Goal: Find specific page/section: Find specific page/section

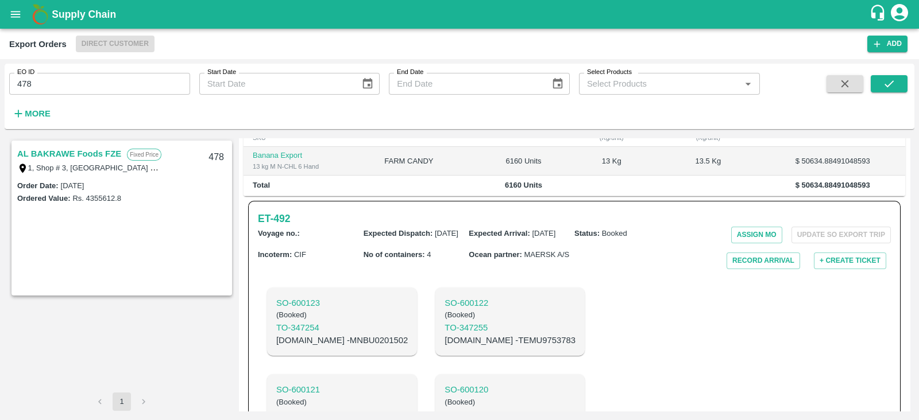
scroll to position [265, 0]
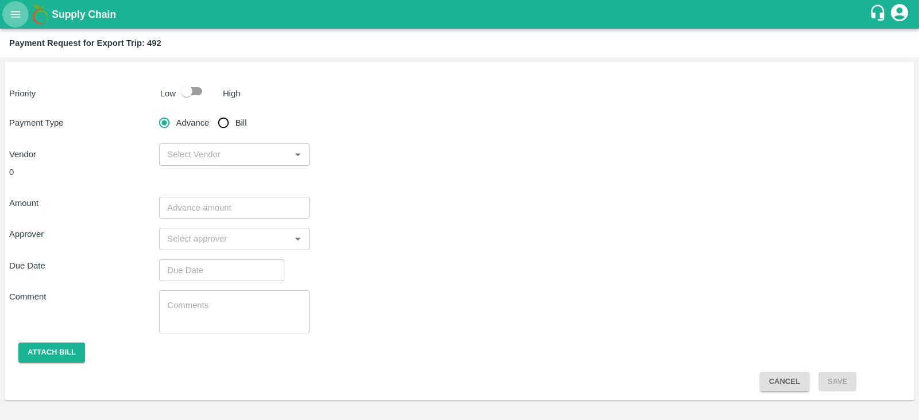
click at [20, 14] on icon "open drawer" at bounding box center [16, 14] width 10 height 6
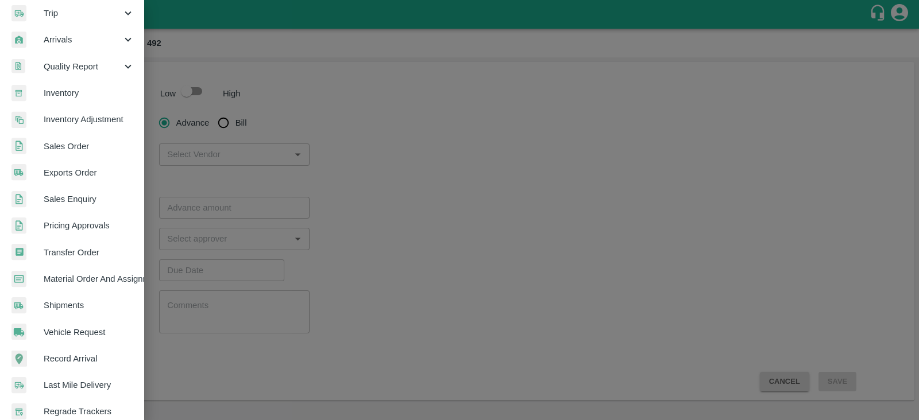
scroll to position [233, 0]
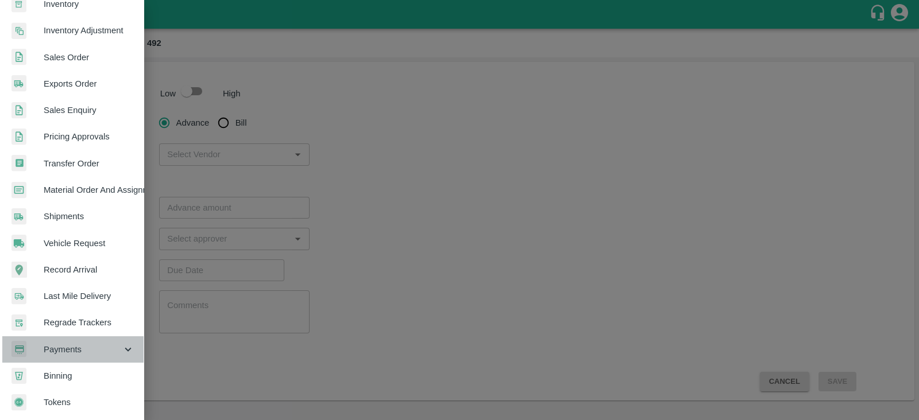
click at [80, 343] on span "Payments" at bounding box center [83, 349] width 78 height 13
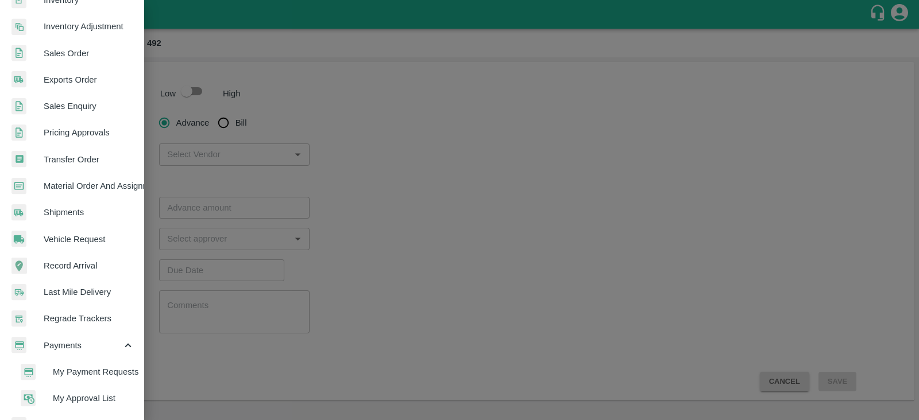
click at [103, 372] on span "My Payment Requests" at bounding box center [94, 372] width 82 height 13
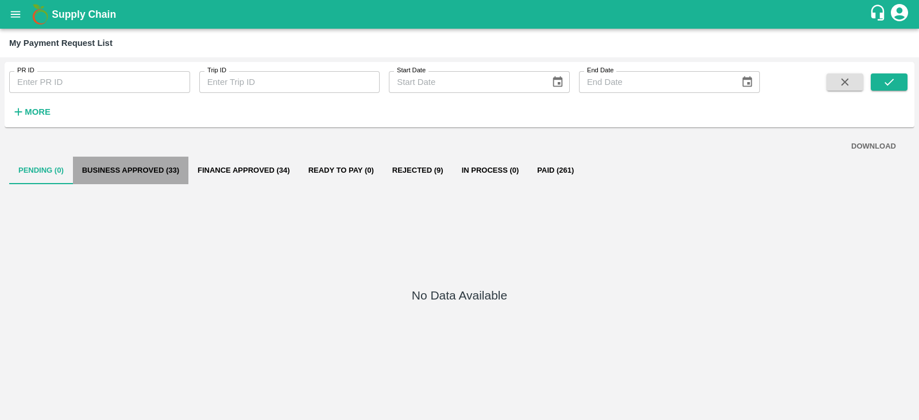
click at [155, 165] on button "Business Approved (33)" at bounding box center [130, 171] width 115 height 28
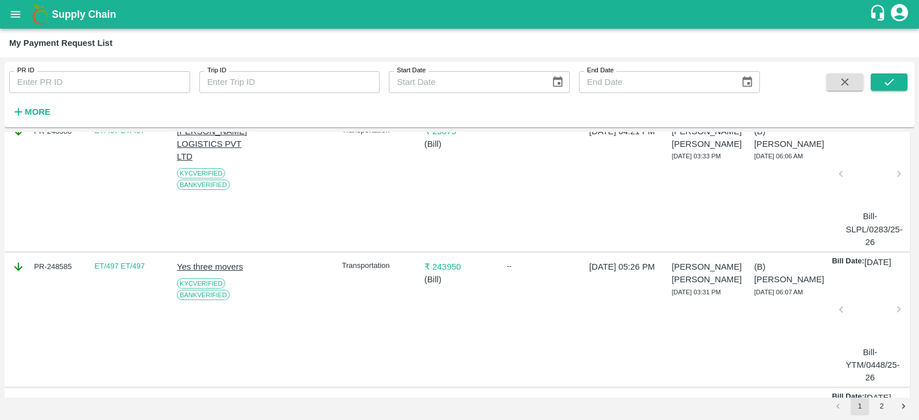
scroll to position [939, 0]
